Goal: Task Accomplishment & Management: Complete application form

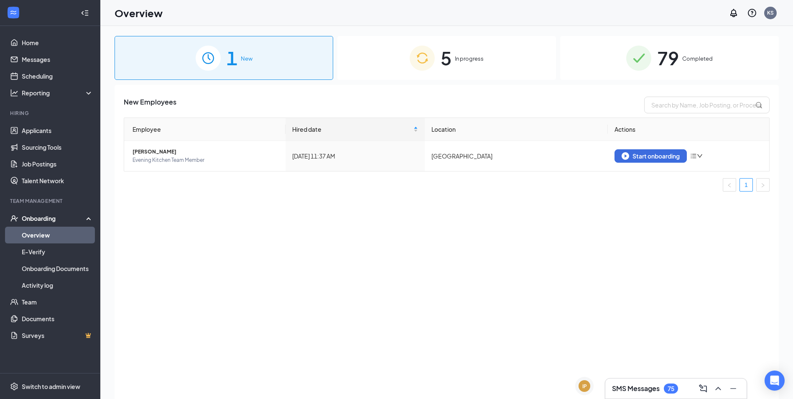
click at [441, 56] on span "5" at bounding box center [446, 57] width 11 height 29
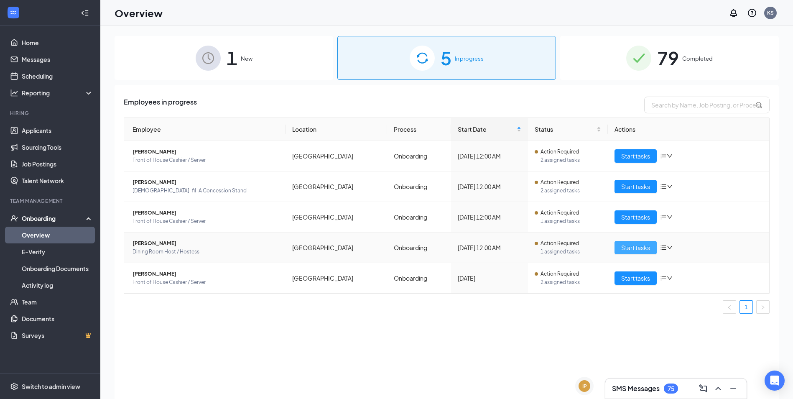
click at [633, 248] on span "Start tasks" at bounding box center [635, 247] width 29 height 9
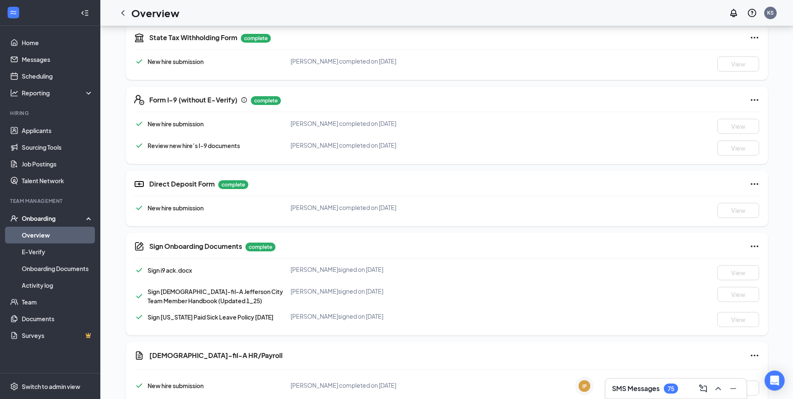
scroll to position [330, 0]
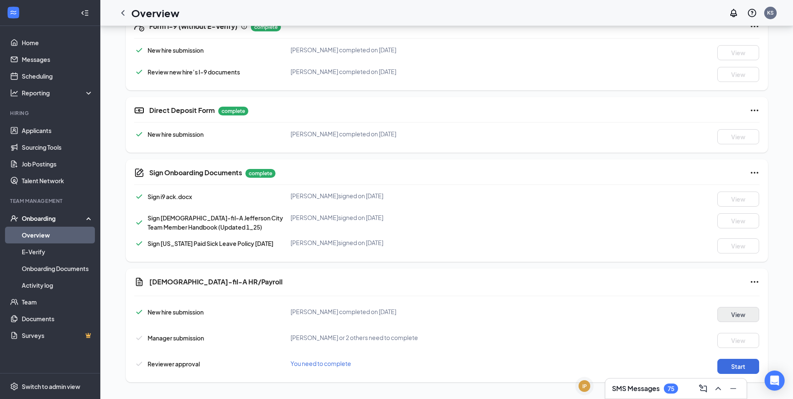
click at [737, 307] on div "New hire submission [PERSON_NAME] completed on [DATE] View" at bounding box center [446, 312] width 625 height 19
drag, startPoint x: 737, startPoint y: 307, endPoint x: 737, endPoint y: 316, distance: 8.4
click at [737, 316] on button "View" at bounding box center [738, 314] width 42 height 15
click at [735, 369] on button "Start" at bounding box center [738, 366] width 42 height 15
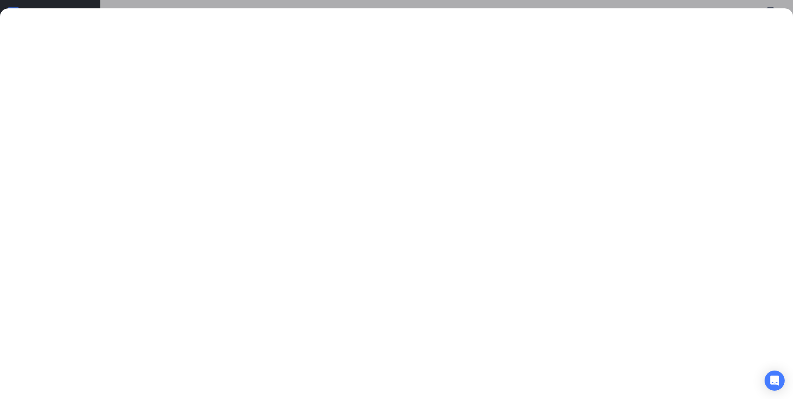
scroll to position [37, 0]
click at [311, 4] on div at bounding box center [396, 199] width 793 height 399
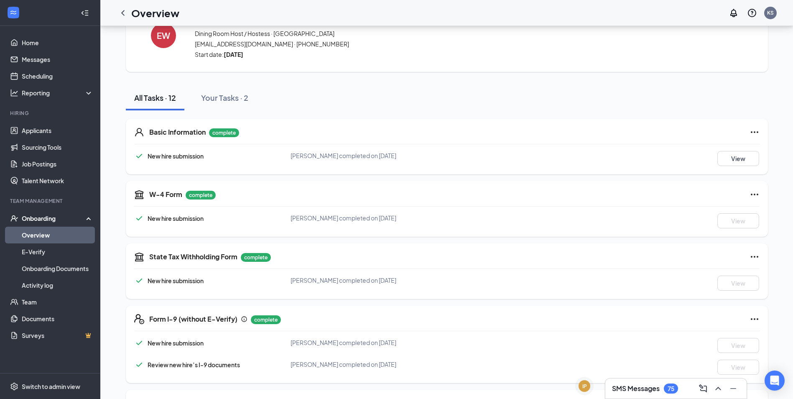
scroll to position [330, 0]
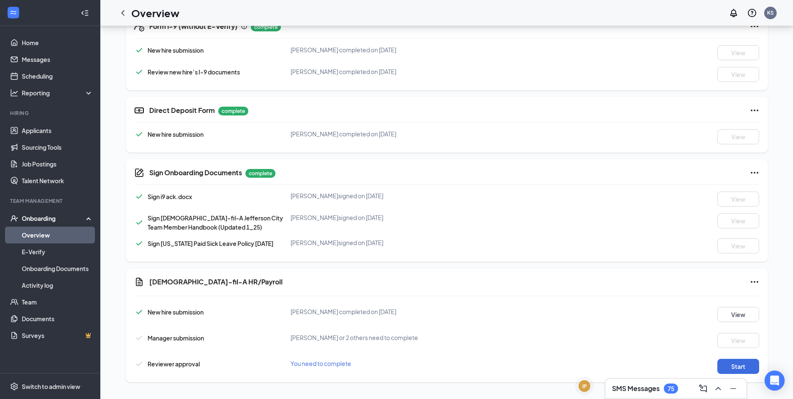
click at [301, 352] on div "New hire submission [PERSON_NAME] completed on [DATE] View Manager submission […" at bounding box center [446, 338] width 625 height 71
click at [308, 363] on span "You need to complete" at bounding box center [321, 363] width 61 height 8
click at [331, 347] on div "Manager submission [PERSON_NAME] or 2 others need to complete View" at bounding box center [446, 340] width 625 height 15
click at [529, 262] on div "Basic Information complete New hire submission [PERSON_NAME] completed on [DATE…" at bounding box center [447, 103] width 642 height 571
click at [742, 366] on button "Start" at bounding box center [738, 366] width 42 height 15
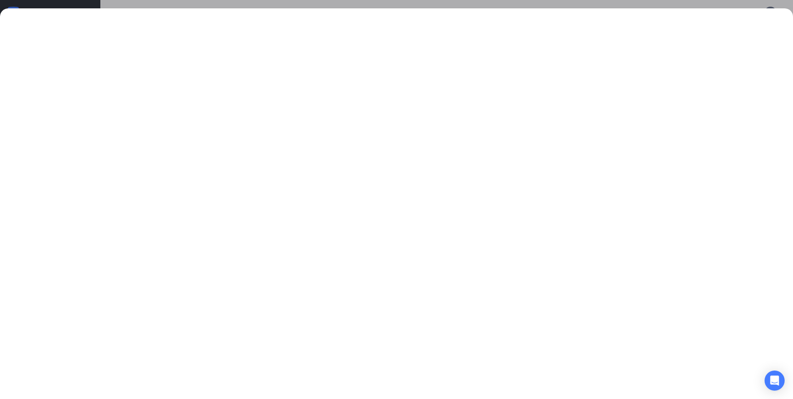
click at [428, 6] on div at bounding box center [396, 199] width 793 height 399
